Goal: Task Accomplishment & Management: Manage account settings

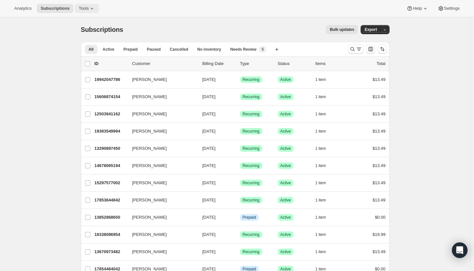
click at [88, 8] on span "Tools" at bounding box center [84, 8] width 10 height 5
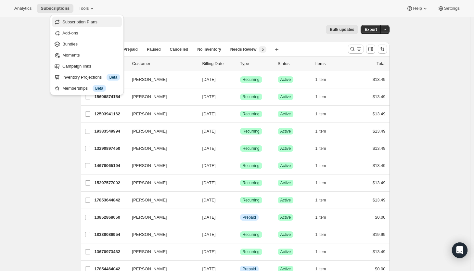
click at [82, 21] on span "Subscription Plans" at bounding box center [79, 21] width 35 height 5
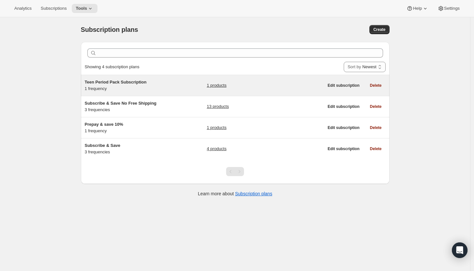
click at [146, 90] on div "Teen Period Pack Subscription 1 frequency" at bounding box center [125, 85] width 81 height 13
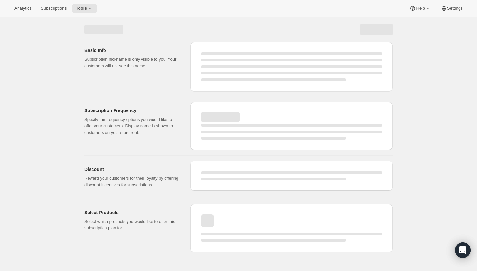
select select "WEEK"
select select "MONTH"
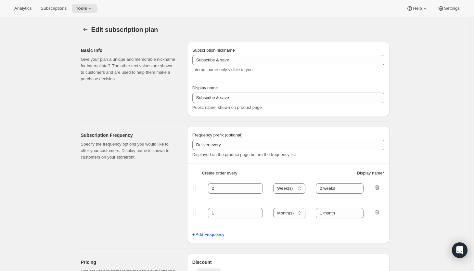
type input "Teen Period Pack Subscription"
type input "1"
select select "MONTH"
type input "1 month"
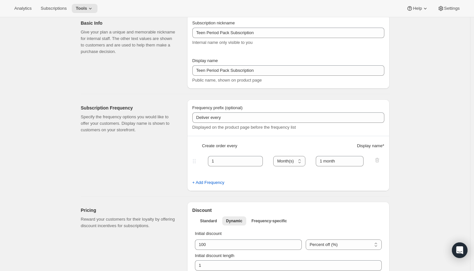
scroll to position [11, 0]
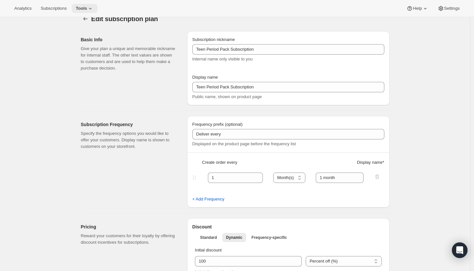
click at [82, 10] on span "Tools" at bounding box center [81, 8] width 11 height 5
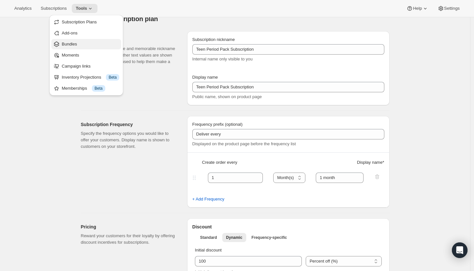
click at [72, 41] on span "Bundles" at bounding box center [90, 44] width 57 height 6
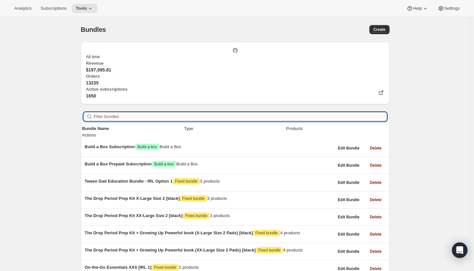
click at [129, 112] on input "Filter bundles" at bounding box center [240, 116] width 293 height 9
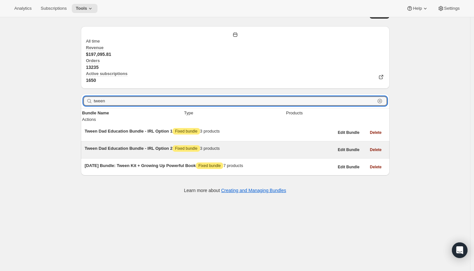
scroll to position [17, 0]
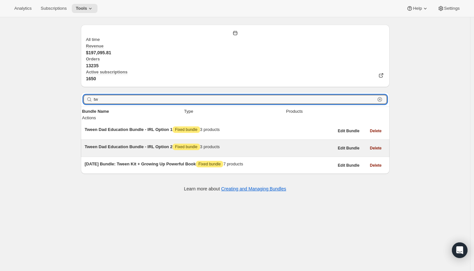
type input "t"
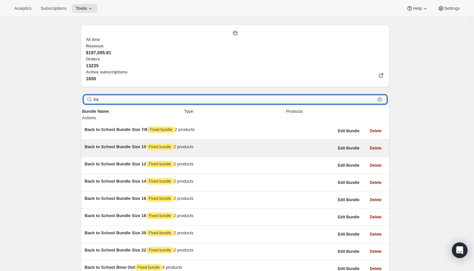
type input "b"
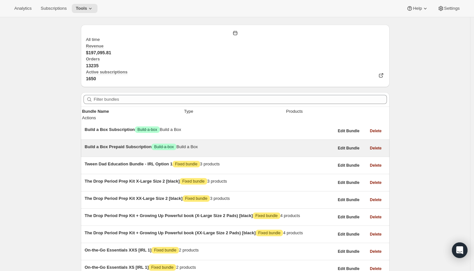
click at [48, 7] on span "Subscriptions" at bounding box center [54, 8] width 26 height 5
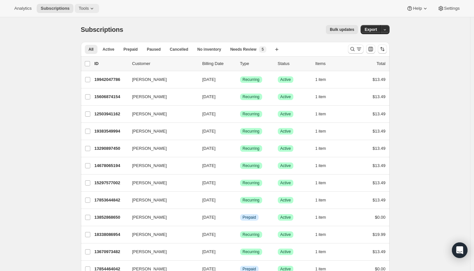
click at [88, 6] on span "Tools" at bounding box center [84, 8] width 10 height 5
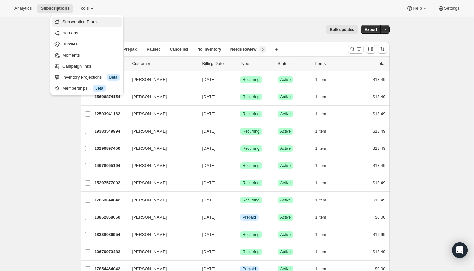
click at [82, 23] on span "Subscription Plans" at bounding box center [79, 21] width 35 height 5
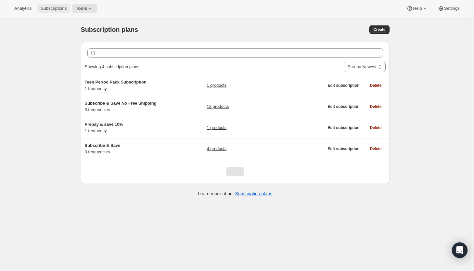
click at [59, 8] on span "Subscriptions" at bounding box center [54, 8] width 26 height 5
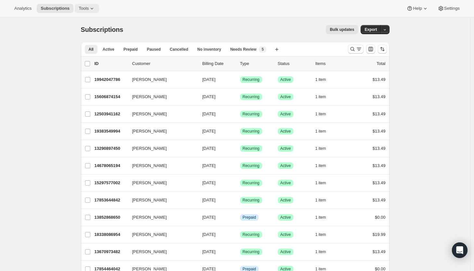
click at [86, 4] on button "Tools" at bounding box center [87, 8] width 24 height 9
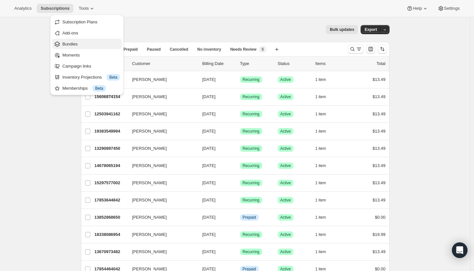
click at [74, 42] on span "Bundles" at bounding box center [69, 44] width 15 height 5
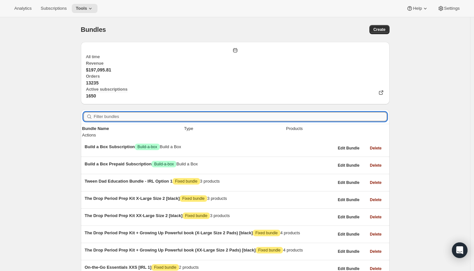
click at [115, 112] on input "Filter bundles" at bounding box center [240, 116] width 293 height 9
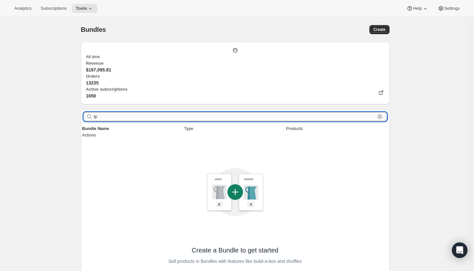
type input "t"
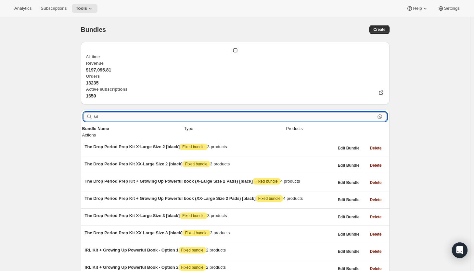
type input "kit"
click at [115, 112] on input "kit" at bounding box center [234, 116] width 281 height 9
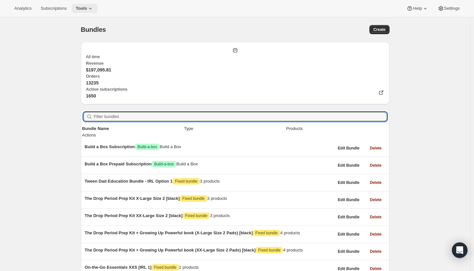
click at [80, 6] on span "Tools" at bounding box center [81, 8] width 11 height 5
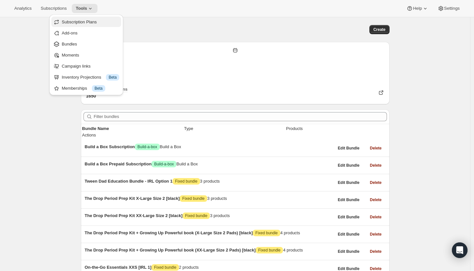
click at [79, 25] on span "Subscription Plans" at bounding box center [90, 22] width 57 height 6
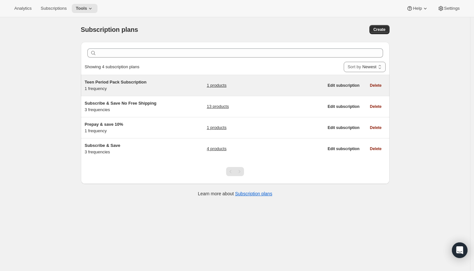
click at [175, 90] on div "Teen Period Pack Subscription 1 frequency 1 products" at bounding box center [204, 85] width 239 height 13
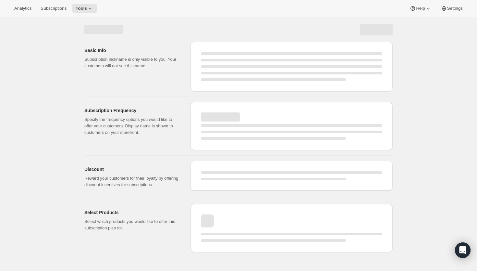
select select "WEEK"
select select "MONTH"
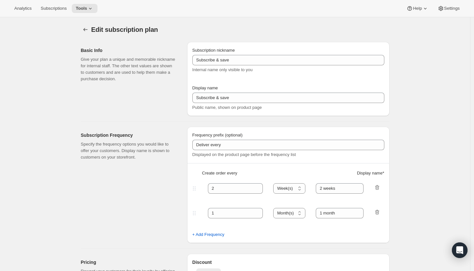
type input "Teen Period Pack Subscription"
type input "1"
type input "1 month"
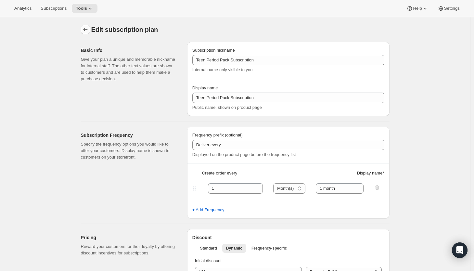
click at [86, 29] on icon "Subscription plans" at bounding box center [85, 29] width 4 height 3
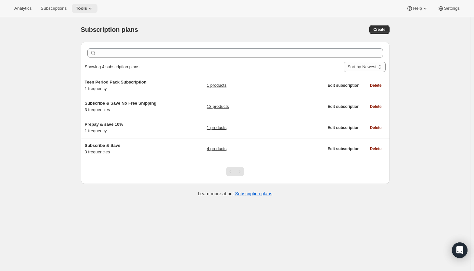
click at [83, 11] on button "Tools" at bounding box center [85, 8] width 26 height 9
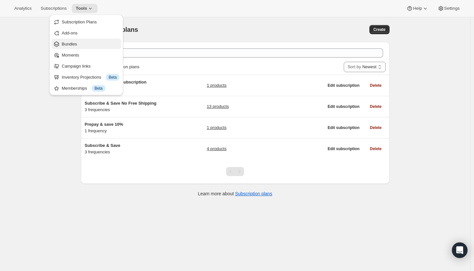
click at [76, 47] on span "Bundles" at bounding box center [90, 44] width 57 height 6
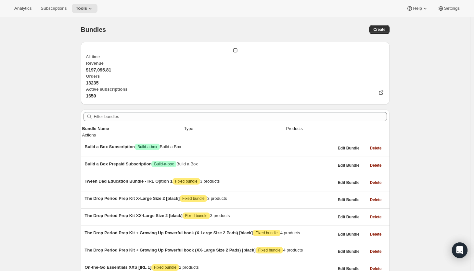
click at [87, 5] on button "Tools" at bounding box center [85, 8] width 26 height 9
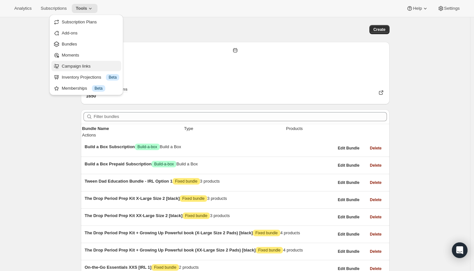
click at [72, 65] on span "Campaign links" at bounding box center [76, 66] width 29 height 5
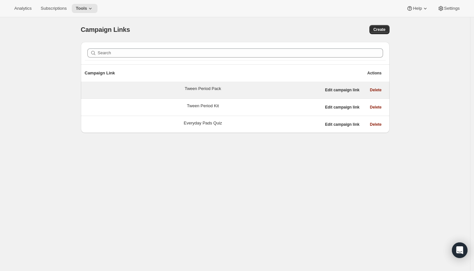
click at [184, 91] on div "Tween Period Pack" at bounding box center [202, 88] width 36 height 6
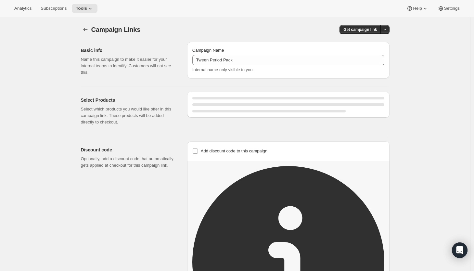
select select "gid://shopify/SellingPlan/2042069034"
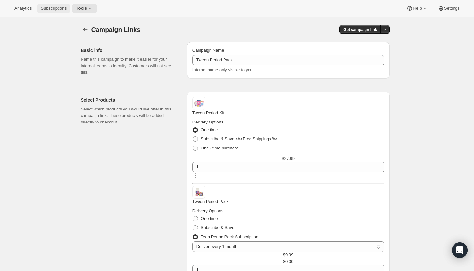
click at [55, 8] on span "Subscriptions" at bounding box center [54, 8] width 26 height 5
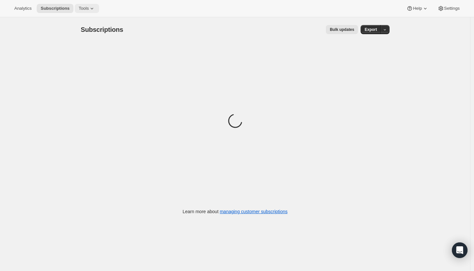
click at [89, 8] on span "Tools" at bounding box center [84, 8] width 10 height 5
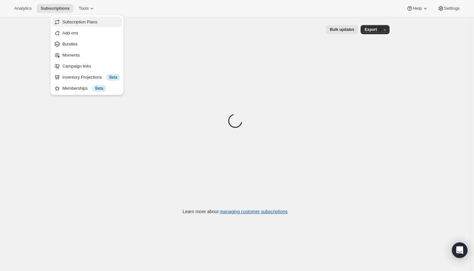
click at [85, 23] on span "Subscription Plans" at bounding box center [79, 21] width 35 height 5
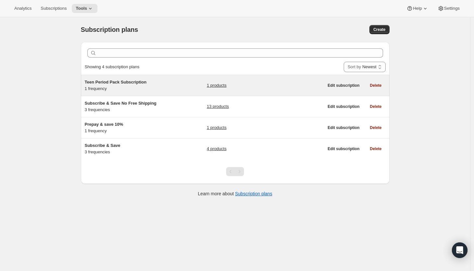
click at [289, 85] on div "1 products" at bounding box center [265, 85] width 117 height 13
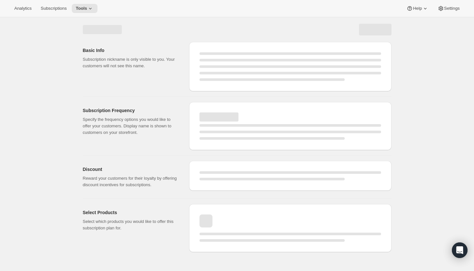
select select "WEEK"
select select "MONTH"
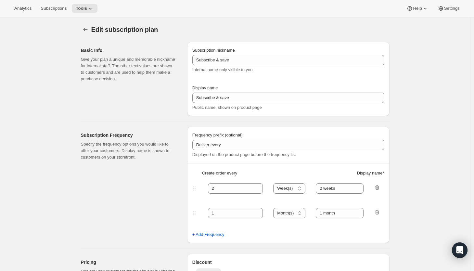
type input "Teen Period Pack Subscription"
type input "1"
type input "1 month"
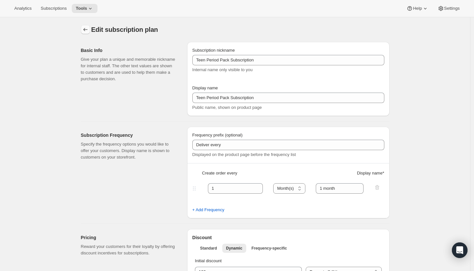
click at [87, 29] on icon "Subscription plans" at bounding box center [85, 29] width 6 height 6
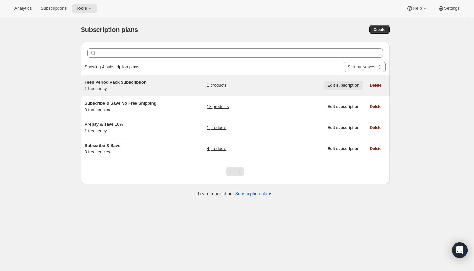
click at [337, 87] on span "Edit subscription" at bounding box center [343, 85] width 32 height 5
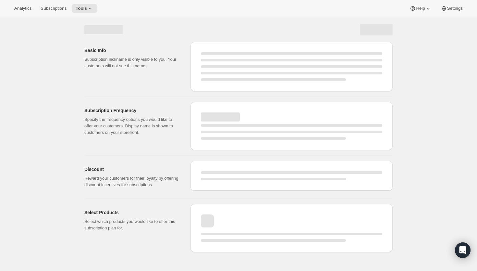
select select "WEEK"
select select "MONTH"
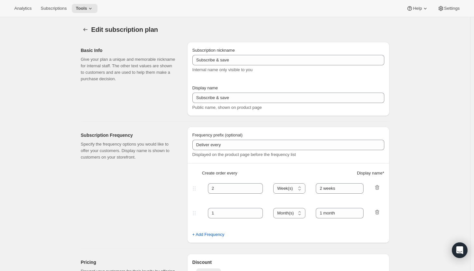
type input "Teen Period Pack Subscription"
type input "1"
type input "1 month"
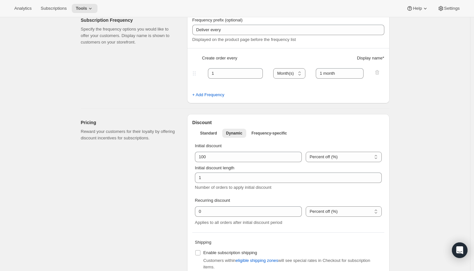
scroll to position [118, 0]
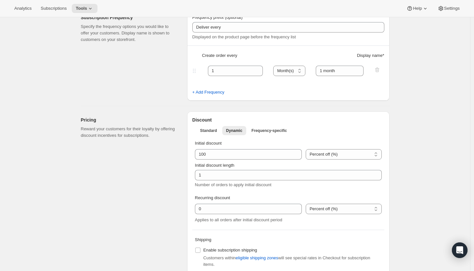
click at [366, 57] on span "Display name *" at bounding box center [370, 55] width 27 height 6
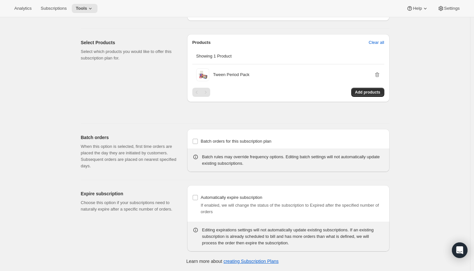
scroll to position [427, 0]
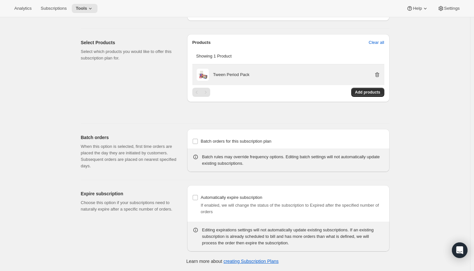
click at [378, 76] on icon "button" at bounding box center [377, 74] width 6 height 6
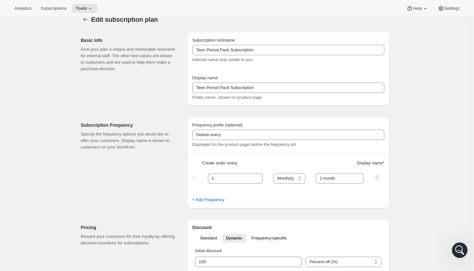
scroll to position [0, 0]
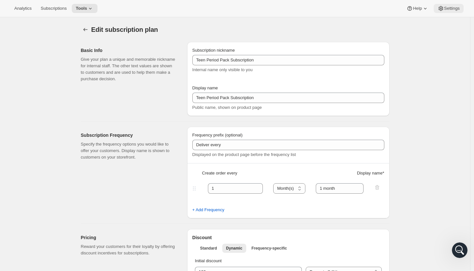
click at [446, 8] on span "Settings" at bounding box center [452, 8] width 16 height 5
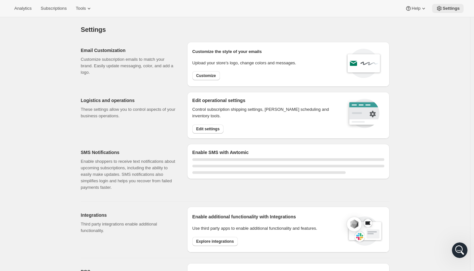
select select "22:00"
select select "09:00"
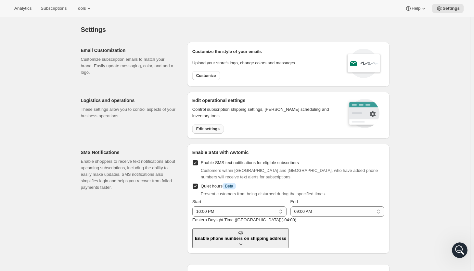
click at [201, 128] on span "Edit settings" at bounding box center [207, 128] width 23 height 5
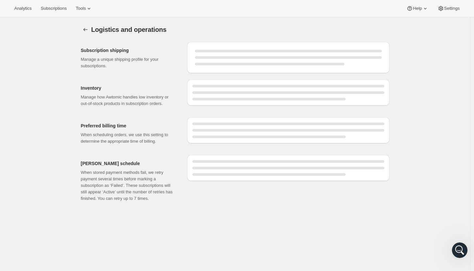
select select "DAY"
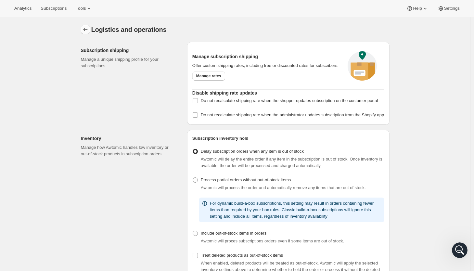
click at [87, 31] on icon "Settings" at bounding box center [85, 29] width 6 height 6
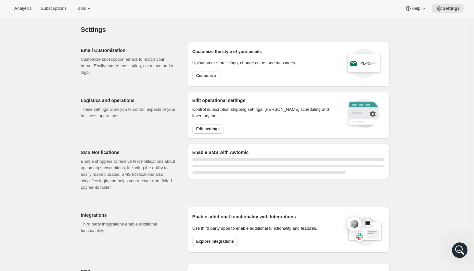
select select "22:00"
select select "09:00"
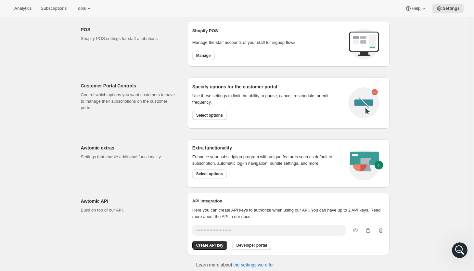
scroll to position [302, 0]
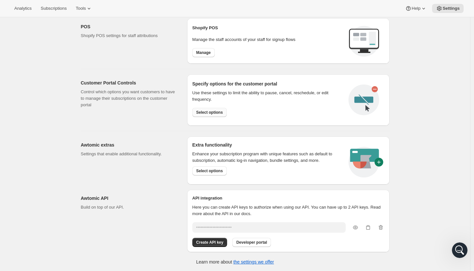
click at [205, 114] on span "Select options" at bounding box center [209, 112] width 27 height 5
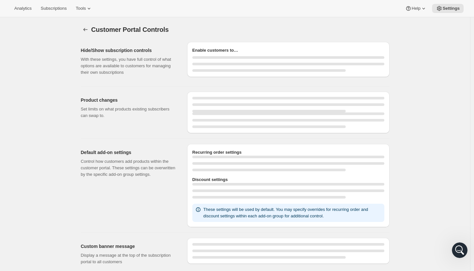
select select "INTERVAL"
select select "MONTH"
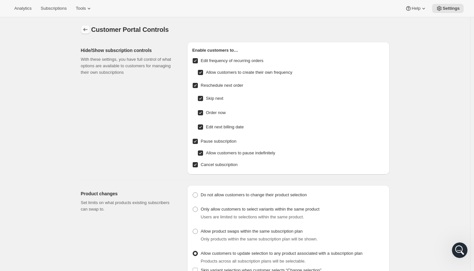
click at [85, 31] on icon "Settings" at bounding box center [85, 29] width 6 height 6
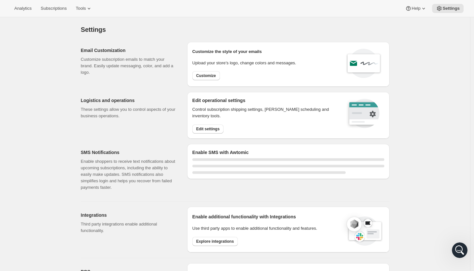
select select "22:00"
select select "09:00"
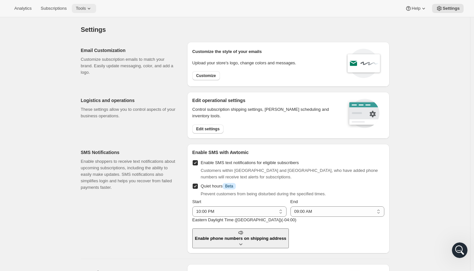
click at [86, 10] on span "Tools" at bounding box center [81, 8] width 10 height 5
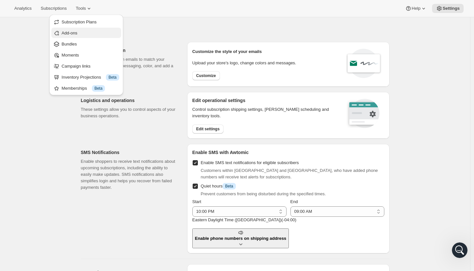
click at [70, 33] on span "Add-ons" at bounding box center [70, 33] width 16 height 5
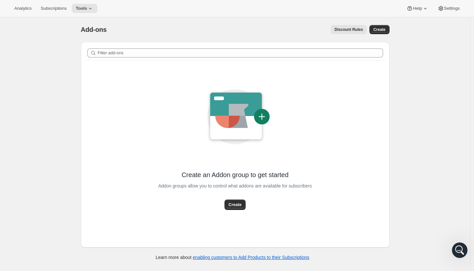
click at [91, 3] on div "Analytics Subscriptions Tools Help Settings" at bounding box center [237, 8] width 474 height 17
click at [91, 6] on icon at bounding box center [90, 8] width 6 height 6
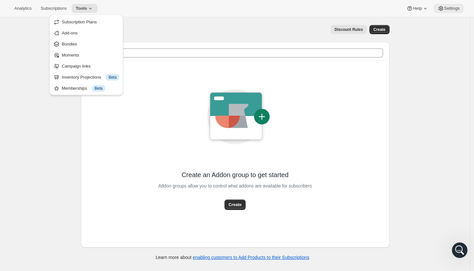
click at [452, 6] on span "Settings" at bounding box center [452, 8] width 16 height 5
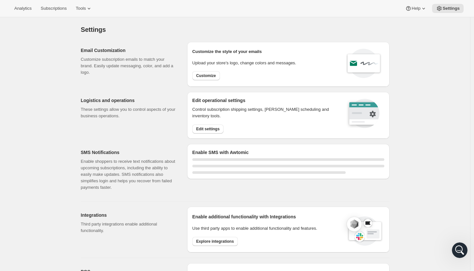
select select "22:00"
select select "09:00"
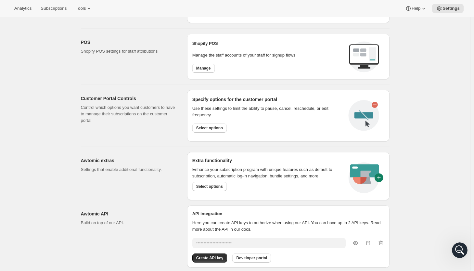
scroll to position [302, 0]
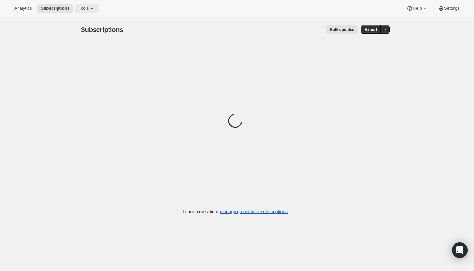
click at [82, 8] on span "Tools" at bounding box center [84, 8] width 10 height 5
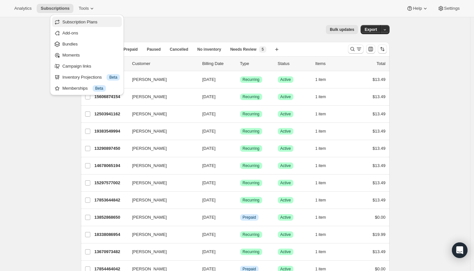
click at [74, 21] on span "Subscription Plans" at bounding box center [79, 21] width 35 height 5
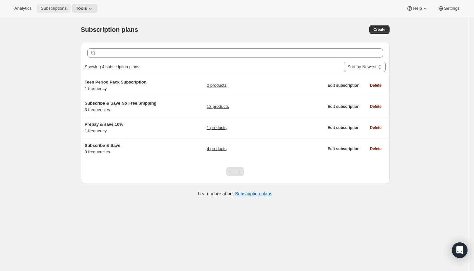
click at [58, 5] on button "Subscriptions" at bounding box center [54, 8] width 34 height 9
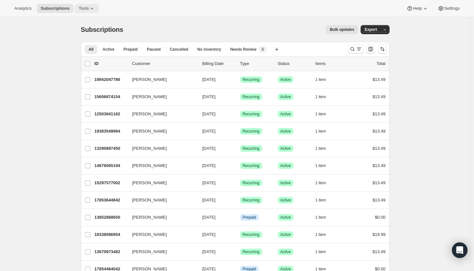
click at [84, 5] on button "Tools" at bounding box center [87, 8] width 24 height 9
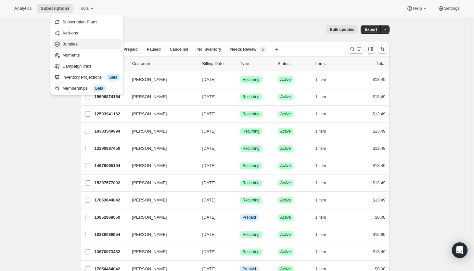
click at [73, 41] on span "Bundles" at bounding box center [90, 44] width 57 height 6
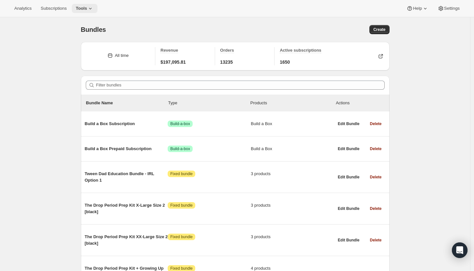
click at [87, 11] on button "Tools" at bounding box center [85, 8] width 26 height 9
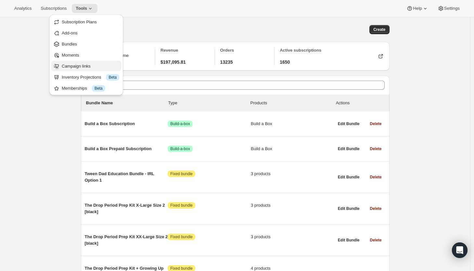
click at [76, 63] on span "Campaign links" at bounding box center [90, 66] width 57 height 6
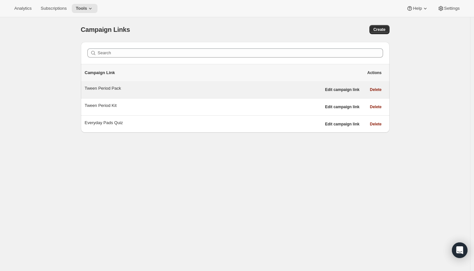
click at [145, 94] on div "Tween Period Pack Edit campaign link Delete" at bounding box center [235, 89] width 309 height 17
